Goal: Information Seeking & Learning: Compare options

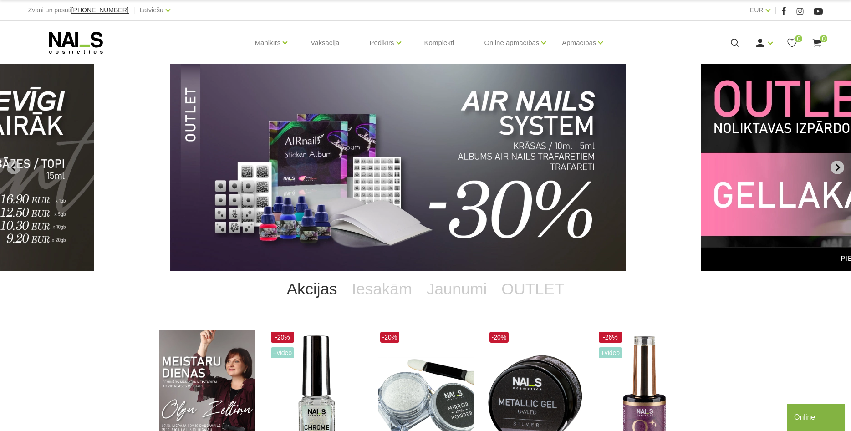
click at [843, 166] on button "Next slide" at bounding box center [838, 168] width 14 height 14
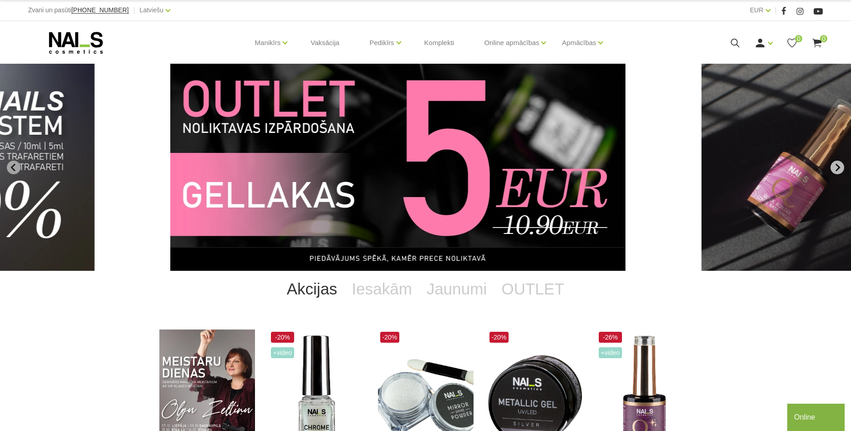
click at [843, 166] on button "Next slide" at bounding box center [838, 168] width 14 height 14
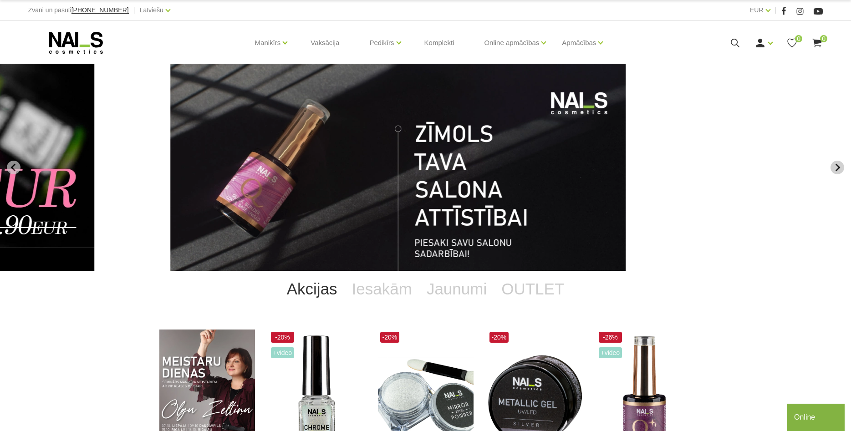
click at [843, 166] on button "Next slide" at bounding box center [838, 168] width 14 height 14
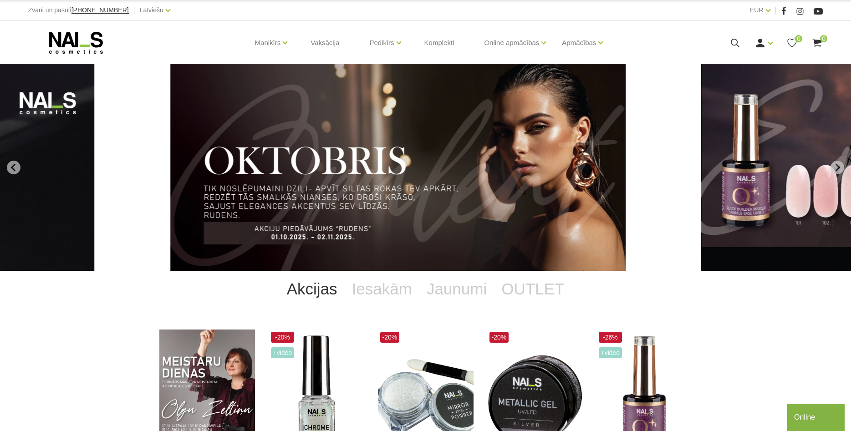
click at [513, 253] on img "1 of 11" at bounding box center [397, 167] width 455 height 207
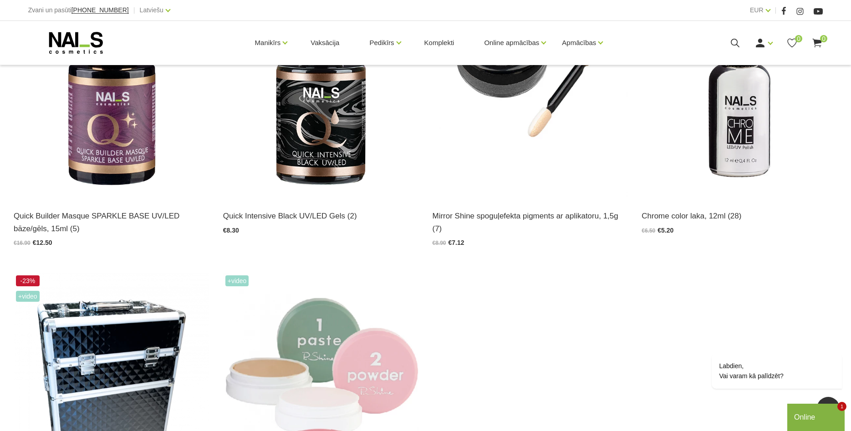
scroll to position [418, 0]
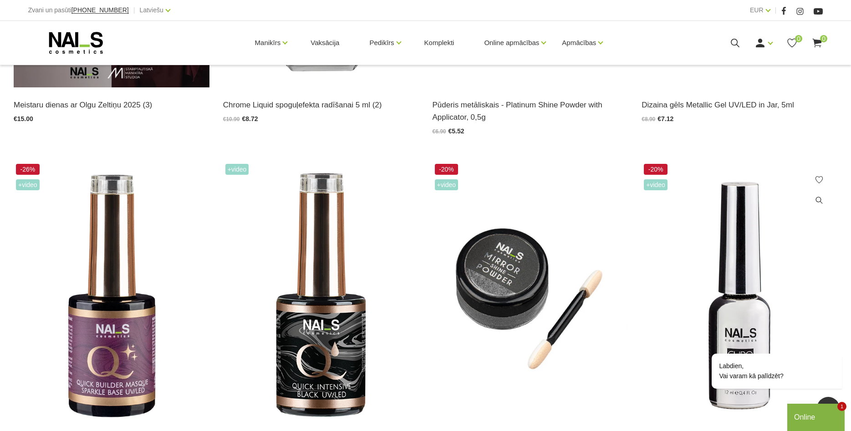
click at [721, 245] on img at bounding box center [740, 296] width 196 height 269
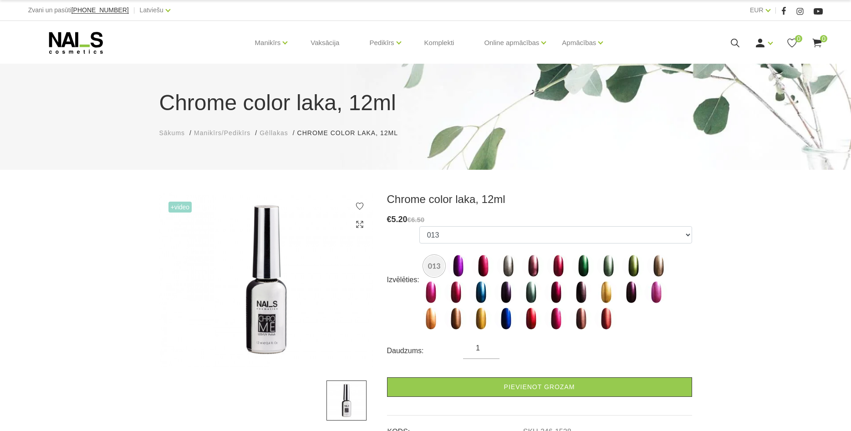
click at [64, 43] on use at bounding box center [76, 43] width 54 height 22
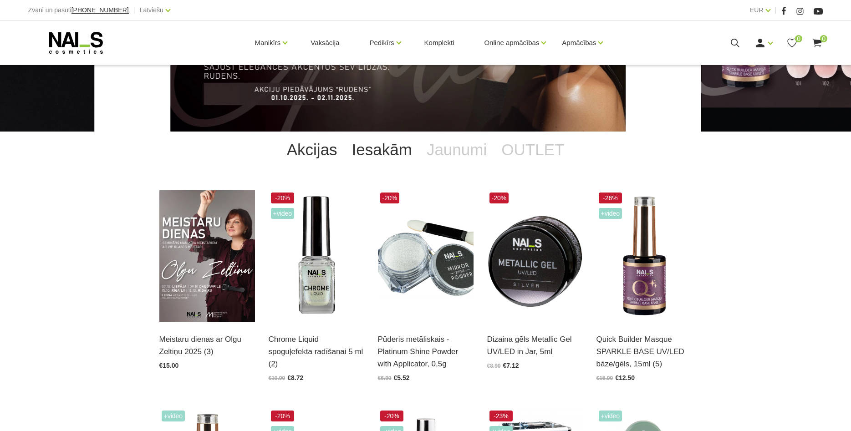
scroll to position [139, 0]
click at [387, 153] on link "Iesakām" at bounding box center [382, 150] width 75 height 36
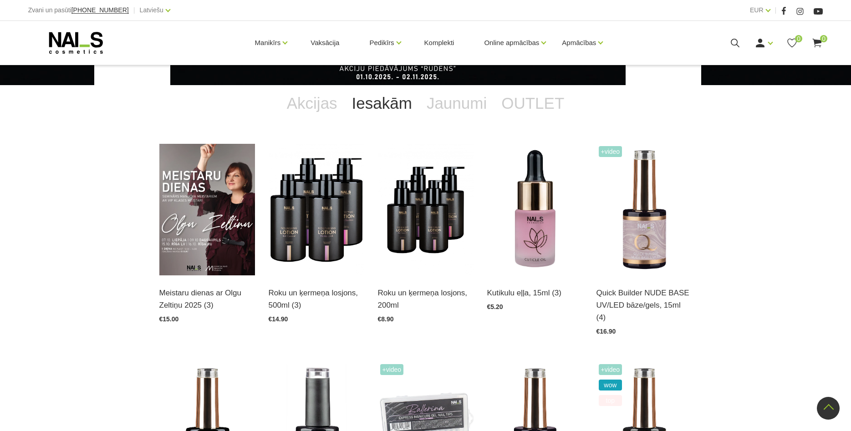
scroll to position [0, 0]
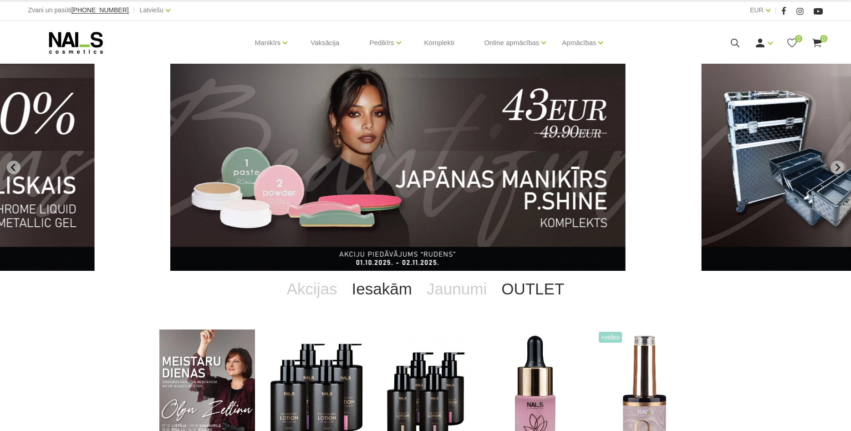
click at [529, 293] on link "OUTLET" at bounding box center [532, 289] width 77 height 36
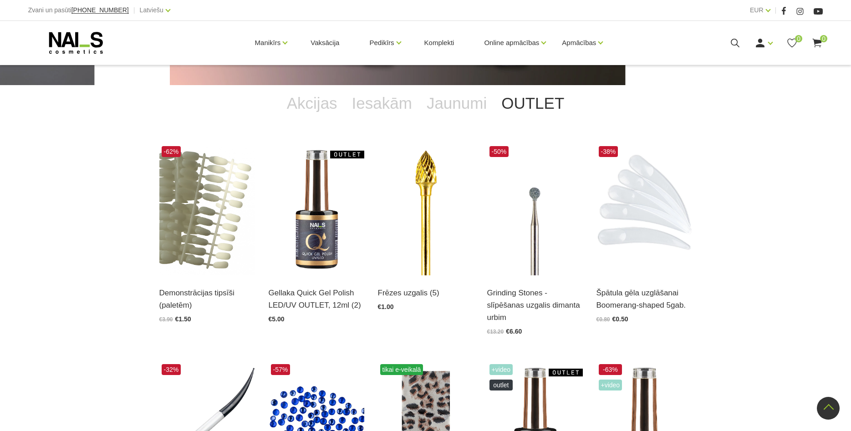
scroll to position [418, 0]
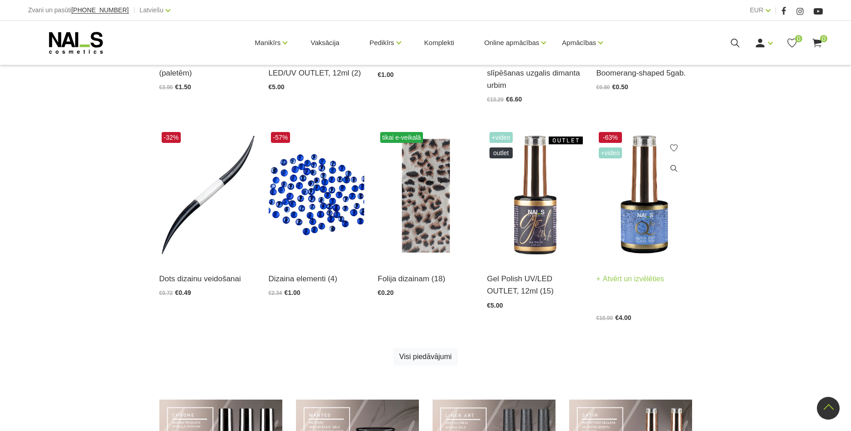
click at [632, 215] on img at bounding box center [645, 196] width 96 height 132
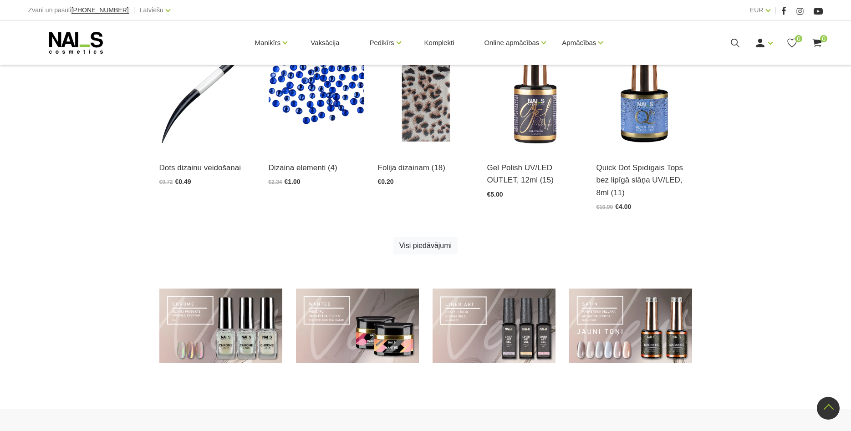
scroll to position [372, 0]
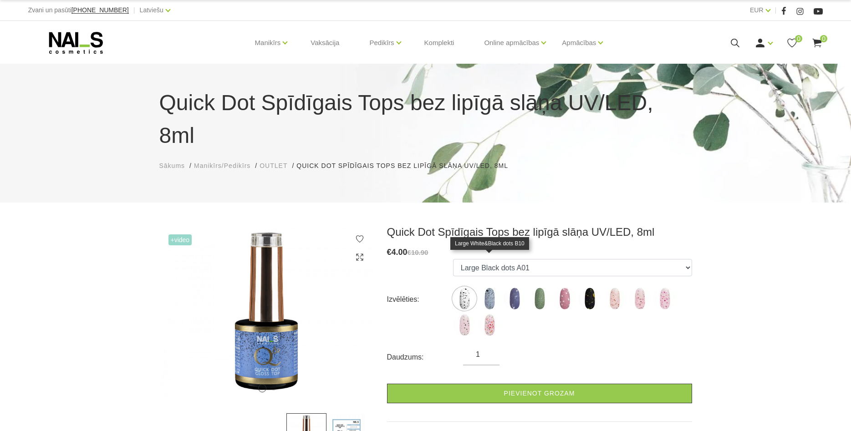
click at [480, 287] on img at bounding box center [489, 298] width 23 height 23
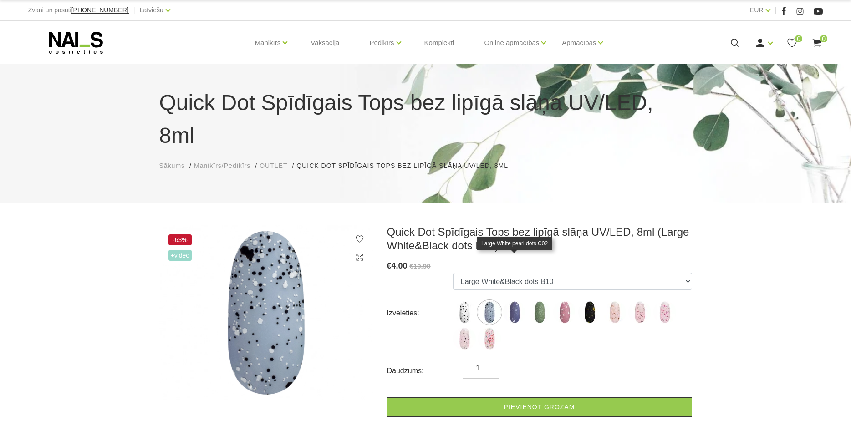
click at [518, 301] on img at bounding box center [514, 312] width 23 height 23
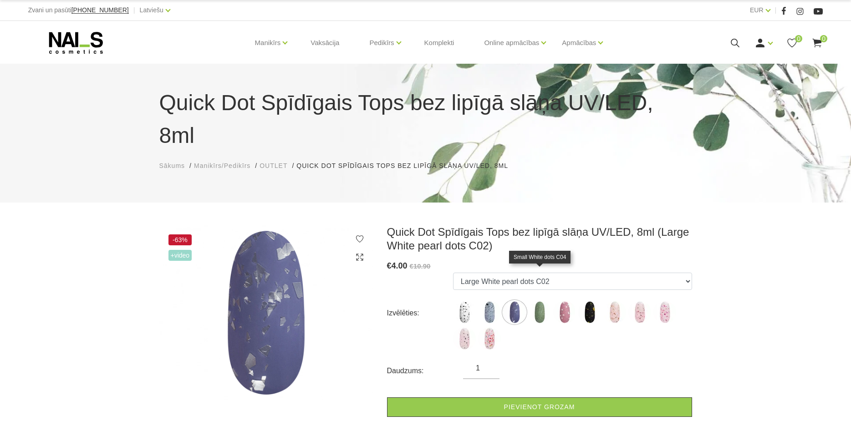
click at [542, 301] on img at bounding box center [539, 312] width 23 height 23
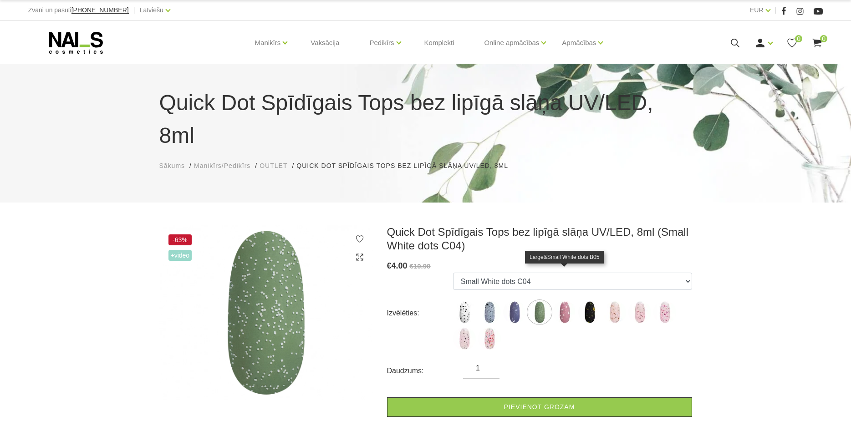
click at [570, 301] on img at bounding box center [564, 312] width 23 height 23
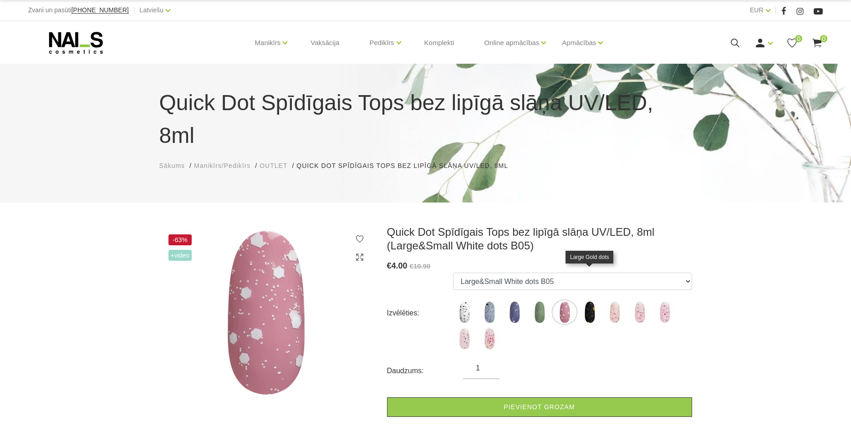
click at [587, 301] on img at bounding box center [589, 312] width 23 height 23
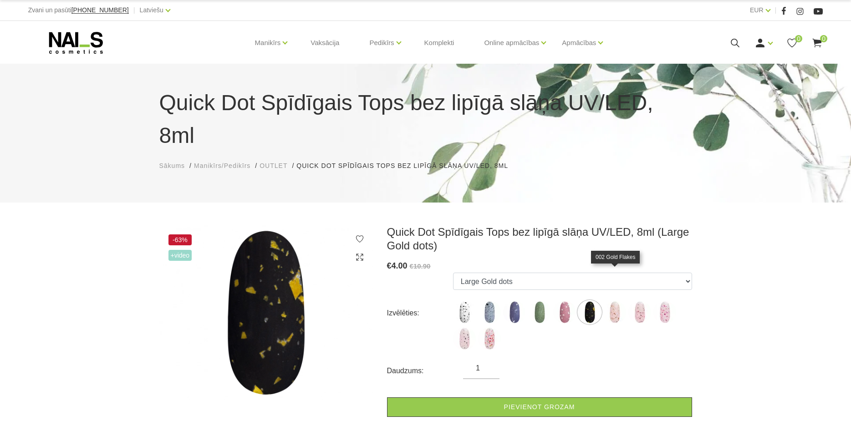
click at [616, 301] on img at bounding box center [614, 312] width 23 height 23
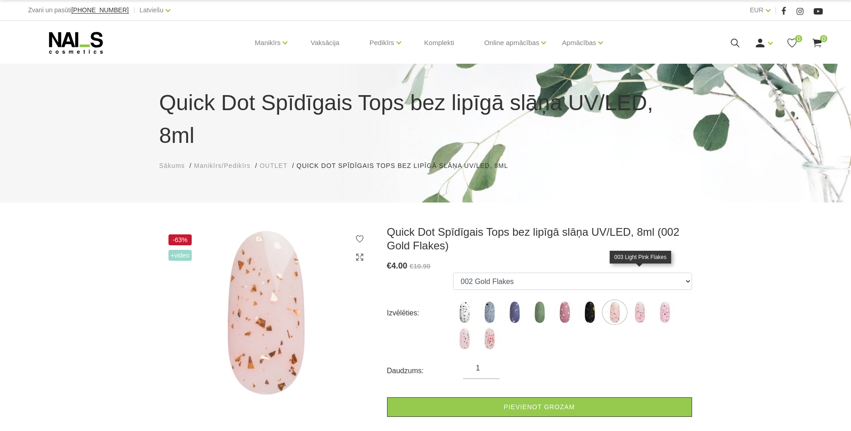
click at [635, 301] on img at bounding box center [639, 312] width 23 height 23
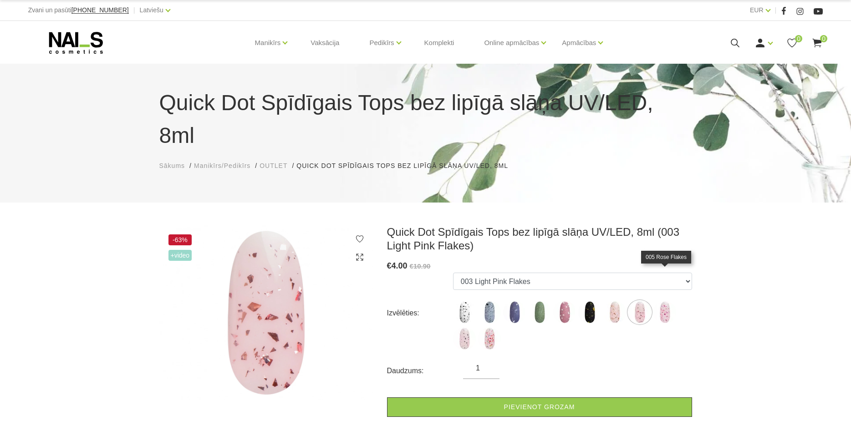
click at [669, 301] on img at bounding box center [665, 312] width 23 height 23
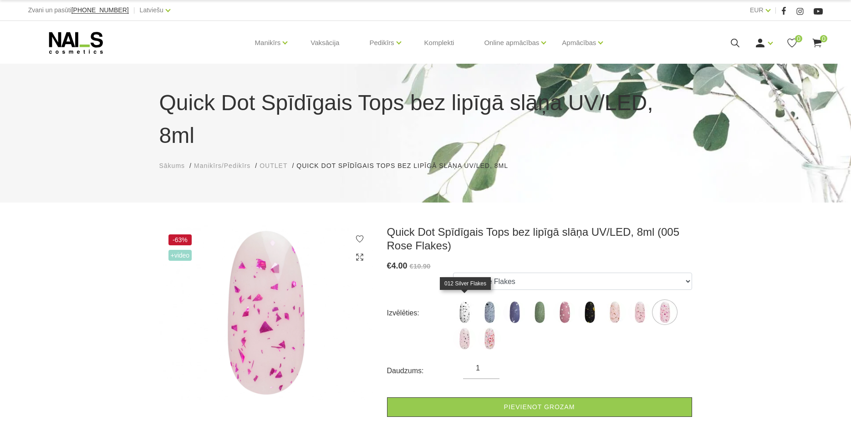
click at [473, 327] on img at bounding box center [464, 338] width 23 height 23
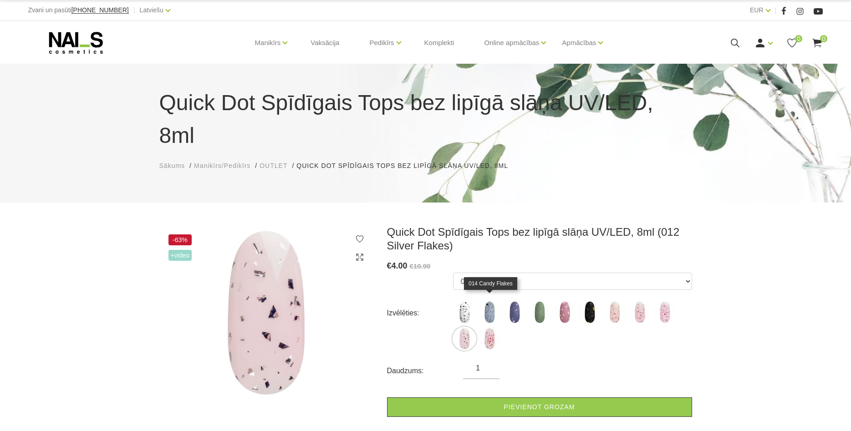
click at [492, 327] on img at bounding box center [489, 338] width 23 height 23
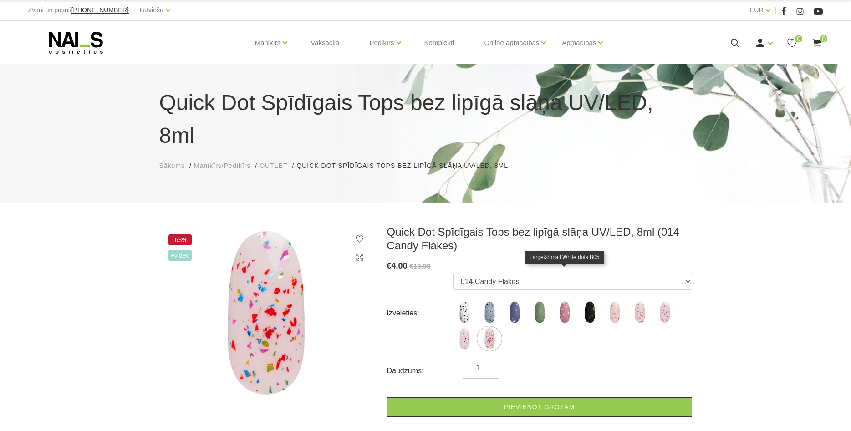
click at [567, 301] on img at bounding box center [564, 312] width 23 height 23
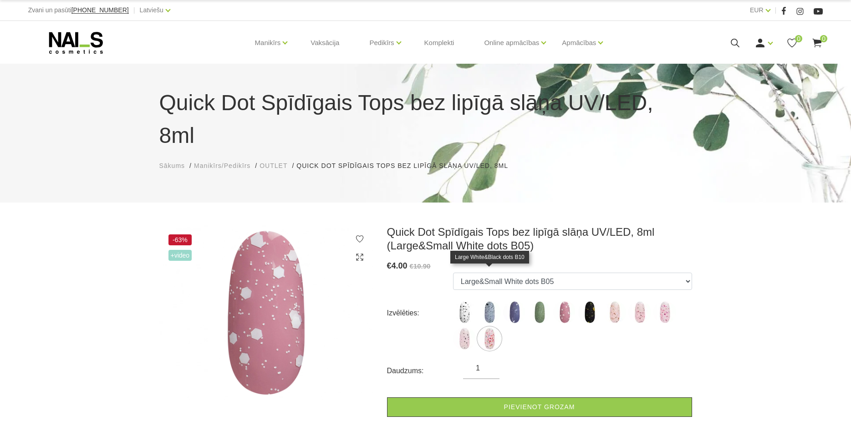
click at [491, 301] on img at bounding box center [489, 312] width 23 height 23
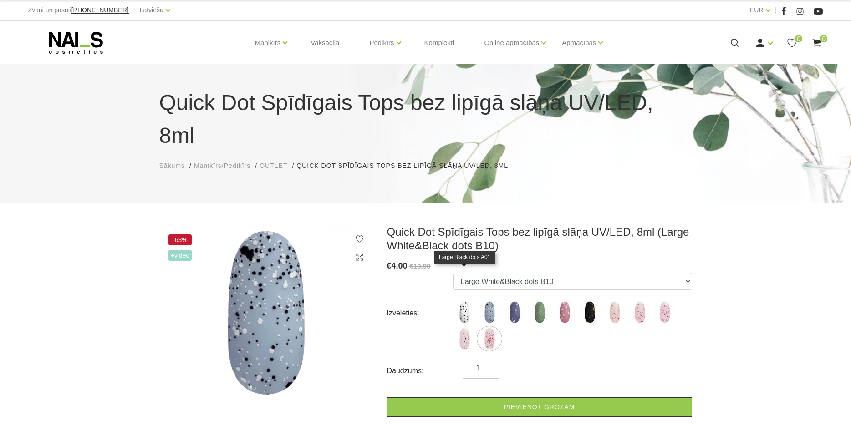
click at [460, 301] on img at bounding box center [464, 312] width 23 height 23
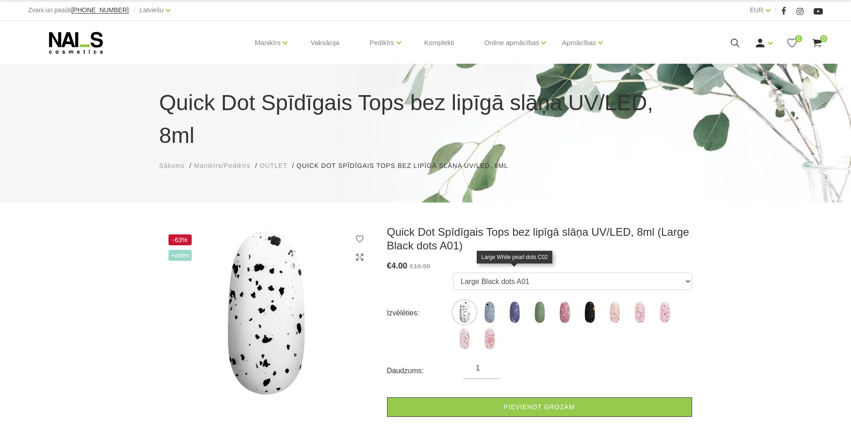
click at [516, 301] on img at bounding box center [514, 312] width 23 height 23
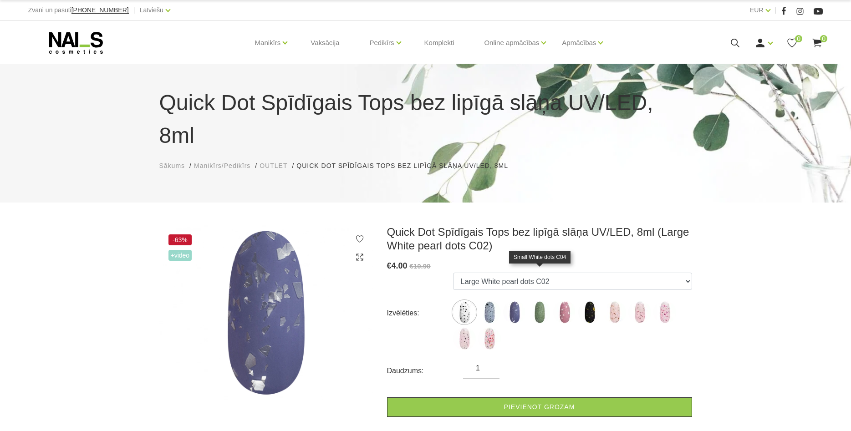
click at [543, 301] on img at bounding box center [539, 312] width 23 height 23
select select "5147"
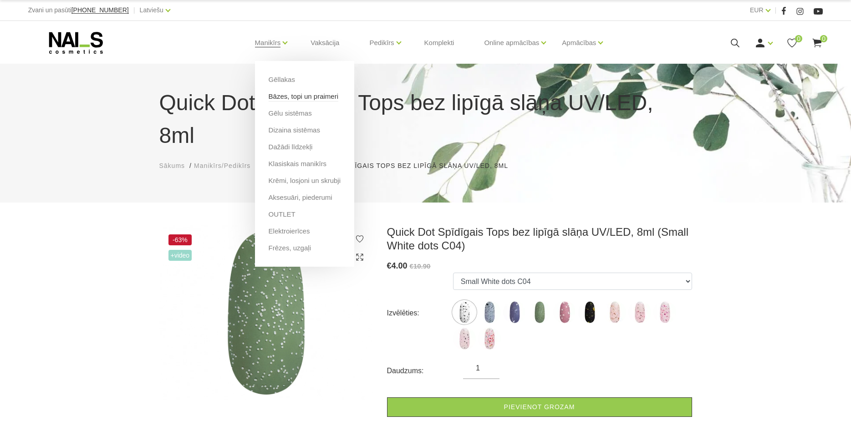
click at [307, 99] on link "Bāzes, topi un praimeri" at bounding box center [304, 97] width 70 height 10
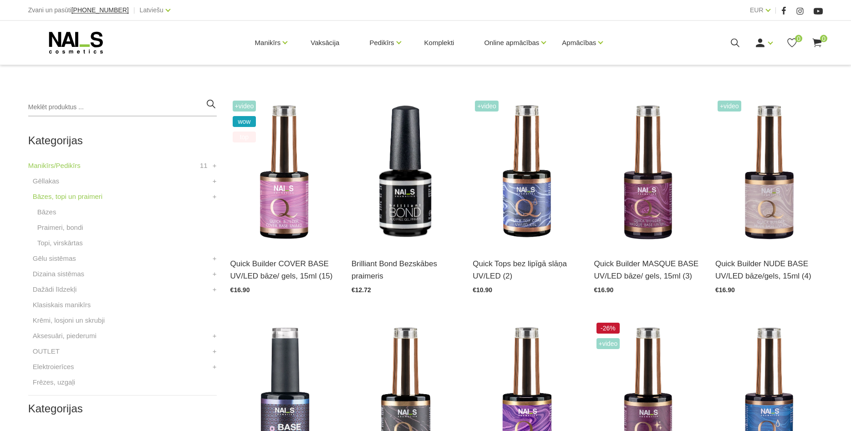
scroll to position [232, 0]
